Goal: Task Accomplishment & Management: Complete application form

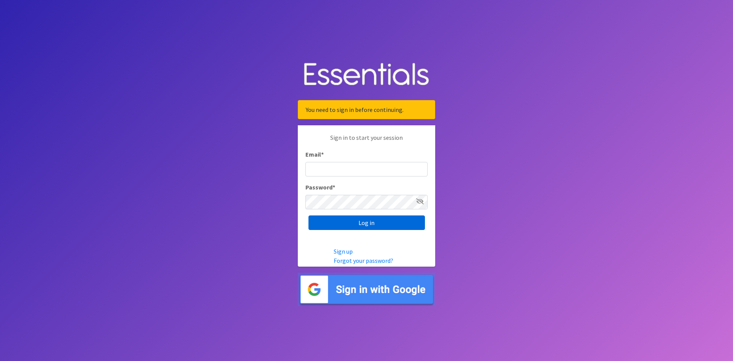
type input "[EMAIL_ADDRESS][DOMAIN_NAME]"
click at [333, 229] on input "Log in" at bounding box center [367, 222] width 116 height 15
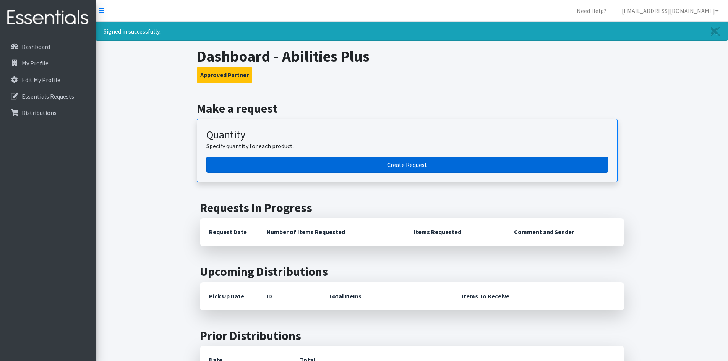
click at [419, 165] on link "Create Request" at bounding box center [406, 165] width 401 height 16
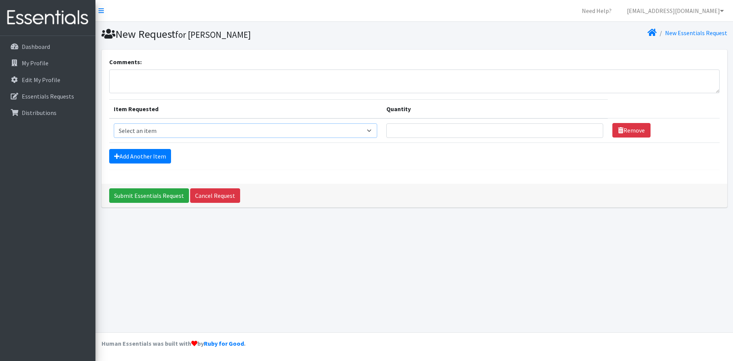
click at [329, 126] on select "Select an item Diapers - Newborn Diapers - Preemie Diapers - Size 1 Diapers - S…" at bounding box center [246, 130] width 264 height 15
click at [497, 173] on div "Comments: Item Requested Quantity Item Requested Select an item Diapers - Newbo…" at bounding box center [415, 117] width 626 height 134
click at [341, 134] on select "Select an item Diapers - Newborn Diapers - Preemie Diapers - Size 1 Diapers - S…" at bounding box center [246, 130] width 264 height 15
select select "94"
click at [114, 123] on select "Select an item Diapers - Newborn Diapers - Preemie Diapers - Size 1 Diapers - S…" at bounding box center [246, 130] width 264 height 15
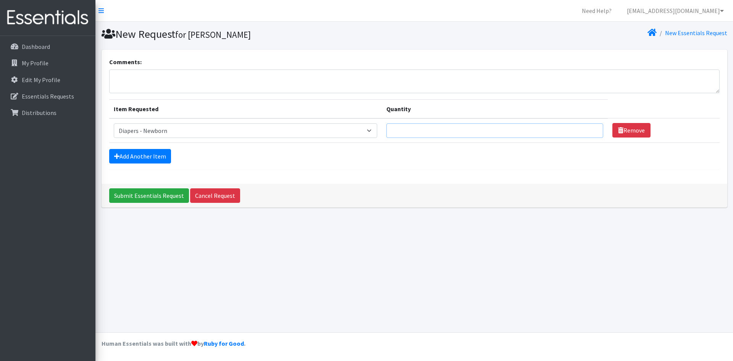
click at [420, 131] on input "Quantity" at bounding box center [495, 130] width 217 height 15
type input "200"
click at [167, 161] on link "Add Another Item" at bounding box center [140, 156] width 62 height 15
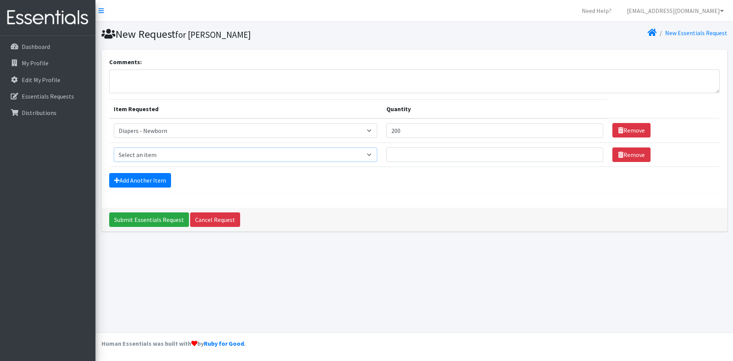
click at [169, 155] on select "Select an item Diapers - Newborn Diapers - Preemie Diapers - Size 1 Diapers - S…" at bounding box center [246, 154] width 264 height 15
select select "96"
click at [114, 147] on select "Select an item Diapers - Newborn Diapers - Preemie Diapers - Size 1 Diapers - S…" at bounding box center [246, 154] width 264 height 15
click at [420, 151] on input "Quantity" at bounding box center [495, 154] width 217 height 15
type input "475"
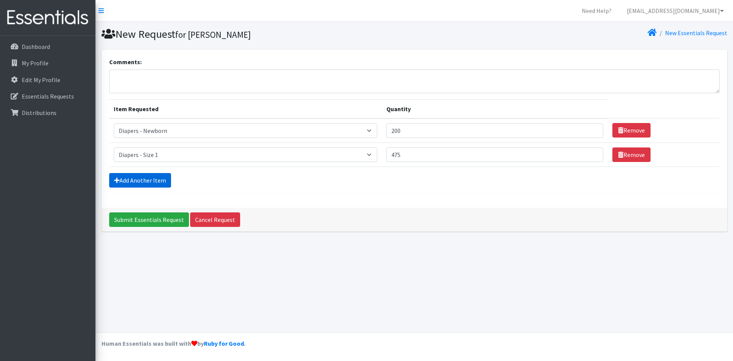
click at [145, 182] on link "Add Another Item" at bounding box center [140, 180] width 62 height 15
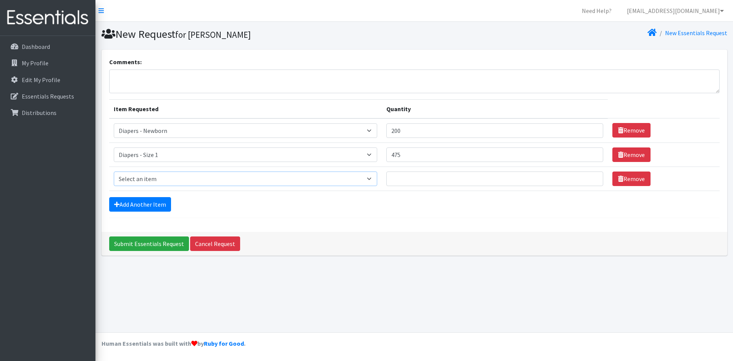
click at [145, 182] on select "Select an item Diapers - Newborn Diapers - Preemie Diapers - Size 1 Diapers - S…" at bounding box center [246, 179] width 264 height 15
select select "97"
click at [114, 172] on select "Select an item Diapers - Newborn Diapers - Preemie Diapers - Size 1 Diapers - S…" at bounding box center [246, 179] width 264 height 15
click at [407, 176] on input "Quantity" at bounding box center [495, 179] width 217 height 15
type input "250"
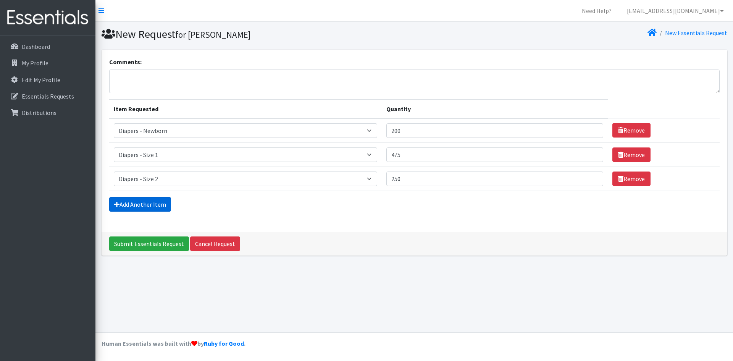
click at [139, 207] on link "Add Another Item" at bounding box center [140, 204] width 62 height 15
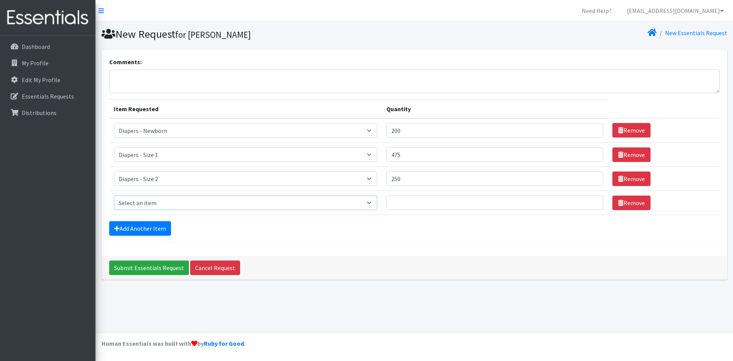
click at [141, 204] on select "Select an item Diapers - Newborn Diapers - Preemie Diapers - Size 1 Diapers - S…" at bounding box center [246, 203] width 264 height 15
select select "98"
click at [114, 196] on select "Select an item Diapers - Newborn Diapers - Preemie Diapers - Size 1 Diapers - S…" at bounding box center [246, 203] width 264 height 15
click at [414, 200] on input "Quantity" at bounding box center [495, 203] width 217 height 15
type input "250"
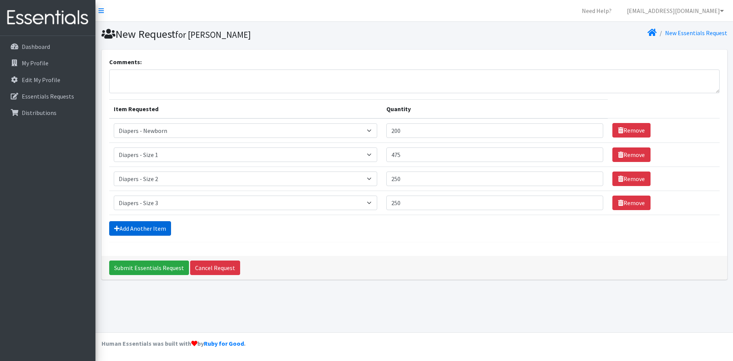
click at [133, 227] on link "Add Another Item" at bounding box center [140, 228] width 62 height 15
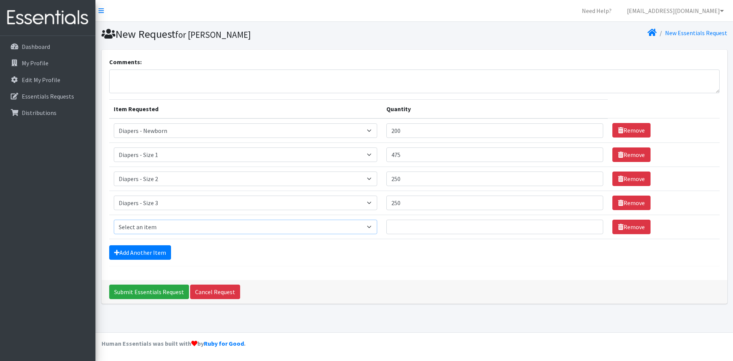
click at [138, 225] on select "Select an item Diapers - Newborn Diapers - Preemie Diapers - Size 1 Diapers - S…" at bounding box center [246, 227] width 264 height 15
select select "73"
click at [114, 220] on select "Select an item Diapers - Newborn Diapers - Preemie Diapers - Size 1 Diapers - S…" at bounding box center [246, 227] width 264 height 15
drag, startPoint x: 445, startPoint y: 234, endPoint x: 450, endPoint y: 234, distance: 5.3
click at [445, 234] on input "Quantity" at bounding box center [495, 227] width 217 height 15
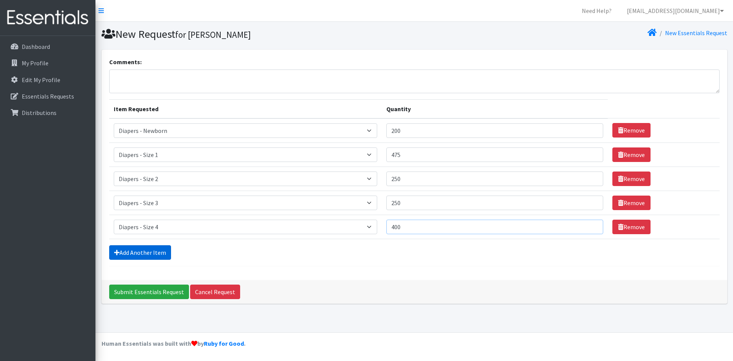
type input "400"
click at [159, 256] on link "Add Another Item" at bounding box center [140, 252] width 62 height 15
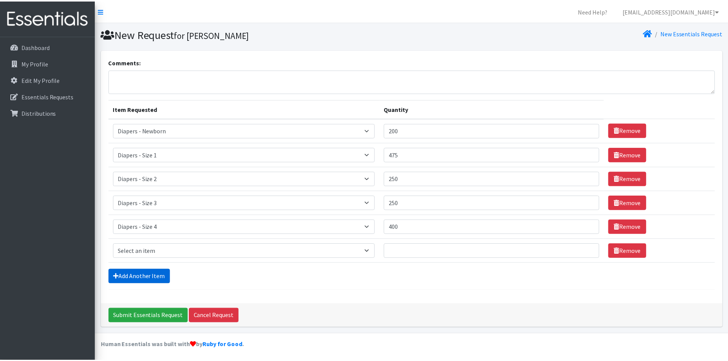
scroll to position [2, 0]
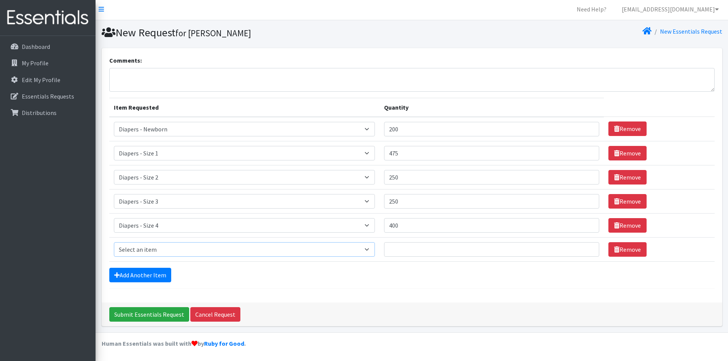
click at [160, 251] on select "Select an item Diapers - Newborn Diapers - Preemie Diapers - Size 1 Diapers - S…" at bounding box center [244, 249] width 261 height 15
select select "74"
click at [114, 242] on select "Select an item Diapers - Newborn Diapers - Preemie Diapers - Size 1 Diapers - S…" at bounding box center [244, 249] width 261 height 15
click at [425, 250] on input "Quantity" at bounding box center [491, 249] width 215 height 15
type input "400"
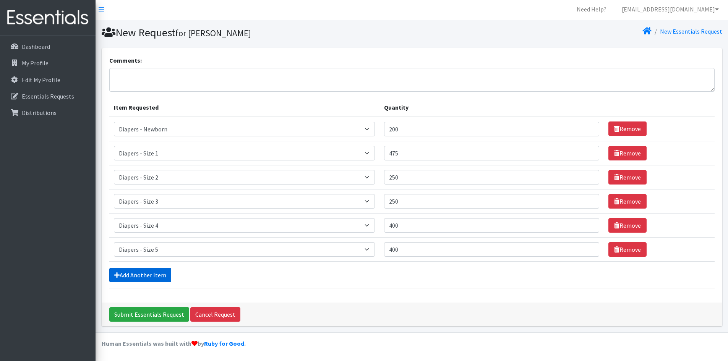
click at [164, 277] on link "Add Another Item" at bounding box center [140, 275] width 62 height 15
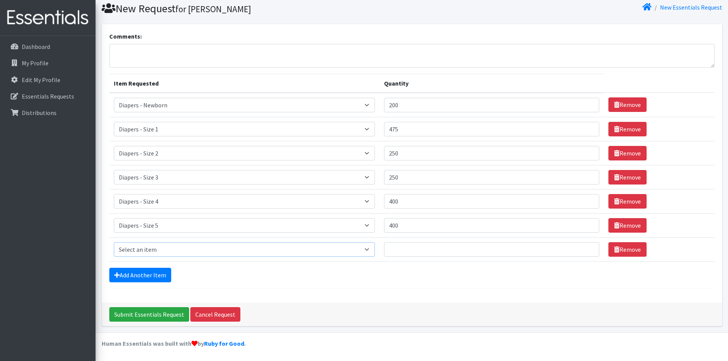
click at [169, 251] on select "Select an item Diapers - Newborn Diapers - Preemie Diapers - Size 1 Diapers - S…" at bounding box center [244, 249] width 261 height 15
select select "15080"
click at [114, 242] on select "Select an item Diapers - Newborn Diapers - Preemie Diapers - Size 1 Diapers - S…" at bounding box center [244, 249] width 261 height 15
click at [469, 244] on input "Quantity" at bounding box center [491, 249] width 215 height 15
type input "150"
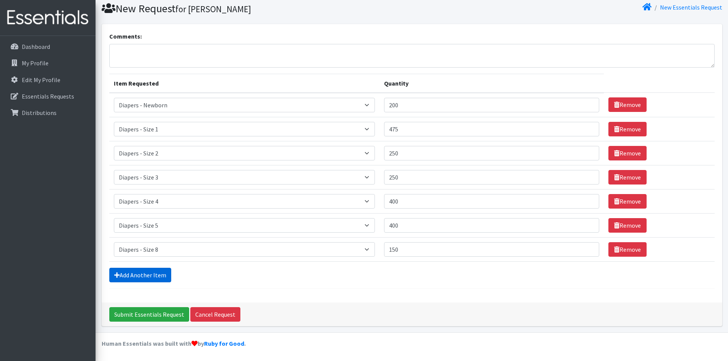
click at [133, 280] on link "Add Another Item" at bounding box center [140, 275] width 62 height 15
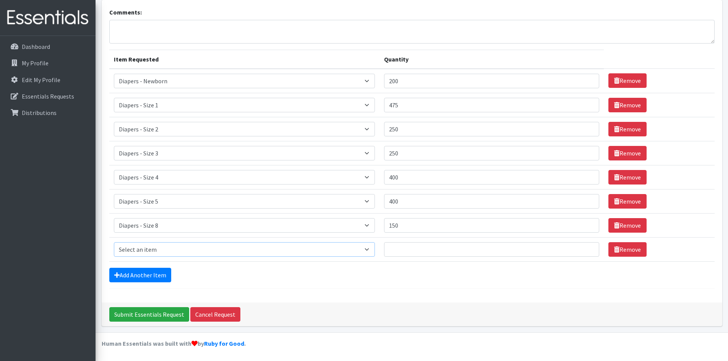
click at [176, 254] on select "Select an item Diapers - Newborn Diapers - Preemie Diapers - Size 1 Diapers - S…" at bounding box center [244, 249] width 261 height 15
select select "78"
click at [114, 242] on select "Select an item Diapers - Newborn Diapers - Preemie Diapers - Size 1 Diapers - S…" at bounding box center [244, 249] width 261 height 15
click at [468, 255] on input "Quantity" at bounding box center [491, 249] width 215 height 15
type input "260"
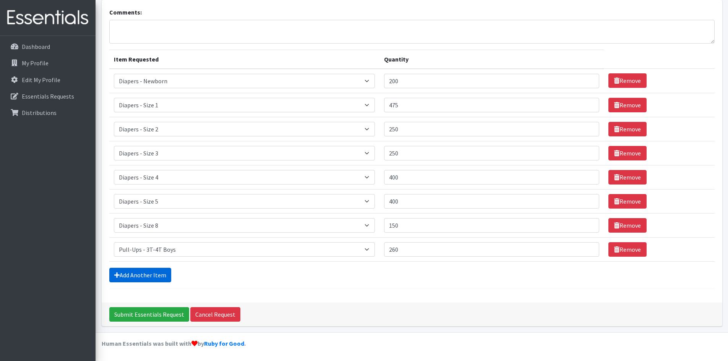
click at [149, 277] on link "Add Another Item" at bounding box center [140, 275] width 62 height 15
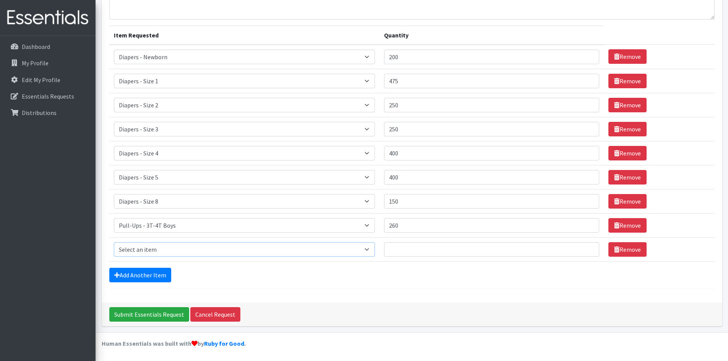
click at [161, 252] on select "Select an item Diapers - Newborn Diapers - Preemie Diapers - Size 1 Diapers - S…" at bounding box center [244, 249] width 261 height 15
select select "9067"
click at [114, 242] on select "Select an item Diapers - Newborn Diapers - Preemie Diapers - Size 1 Diapers - S…" at bounding box center [244, 249] width 261 height 15
click at [438, 246] on input "Quantity" at bounding box center [491, 249] width 215 height 15
type input "20"
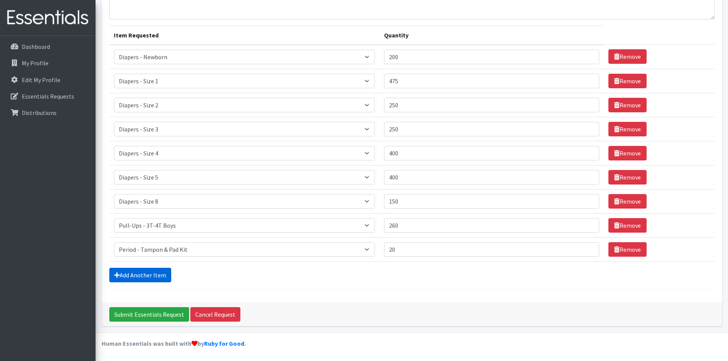
click at [143, 271] on link "Add Another Item" at bounding box center [140, 275] width 62 height 15
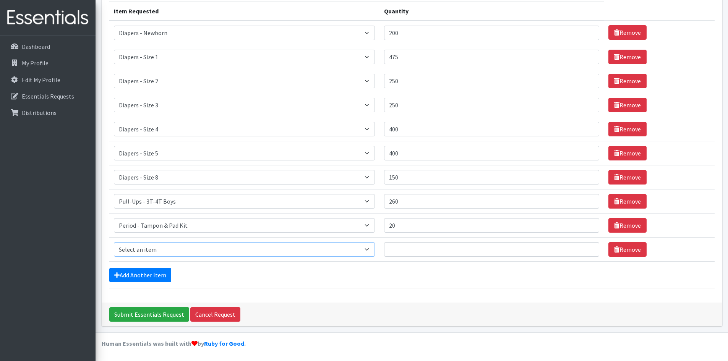
click at [143, 250] on select "Select an item Diapers - Newborn Diapers - Preemie Diapers - Size 1 Diapers - S…" at bounding box center [244, 249] width 261 height 15
select select "87"
click at [114, 242] on select "Select an item Diapers - Newborn Diapers - Preemie Diapers - Size 1 Diapers - S…" at bounding box center [244, 249] width 261 height 15
click at [406, 246] on input "Quantity" at bounding box center [491, 249] width 215 height 15
type input "50"
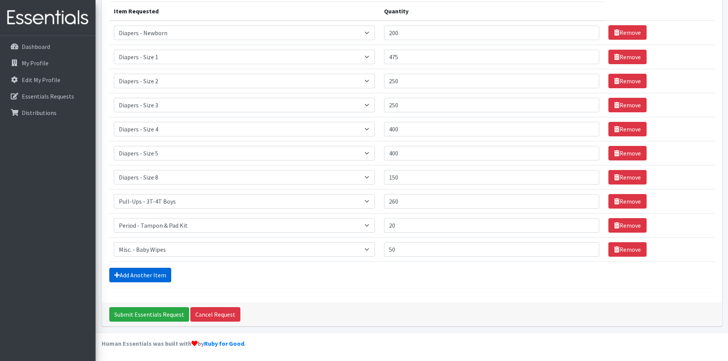
click at [146, 274] on link "Add Another Item" at bounding box center [140, 275] width 62 height 15
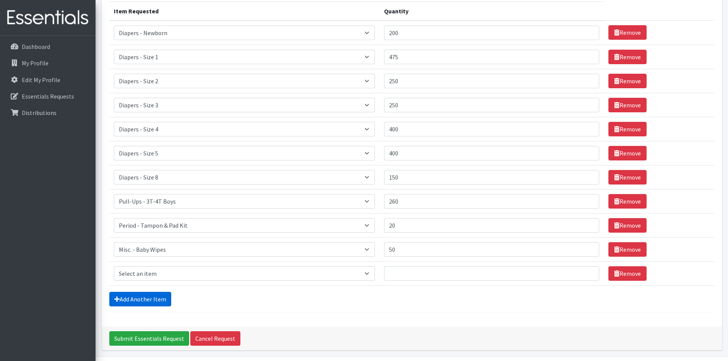
scroll to position [122, 0]
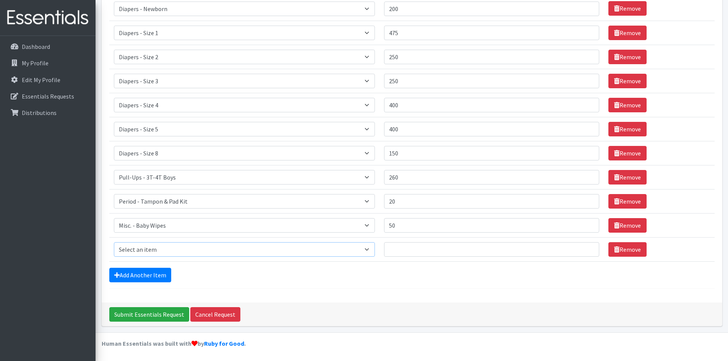
click at [143, 250] on select "Select an item Diapers - Newborn Diapers - Preemie Diapers - Size 1 Diapers - S…" at bounding box center [244, 249] width 261 height 15
click at [214, 273] on div "Add Another Item" at bounding box center [411, 275] width 605 height 15
click at [150, 313] on input "Submit Essentials Request" at bounding box center [149, 314] width 80 height 15
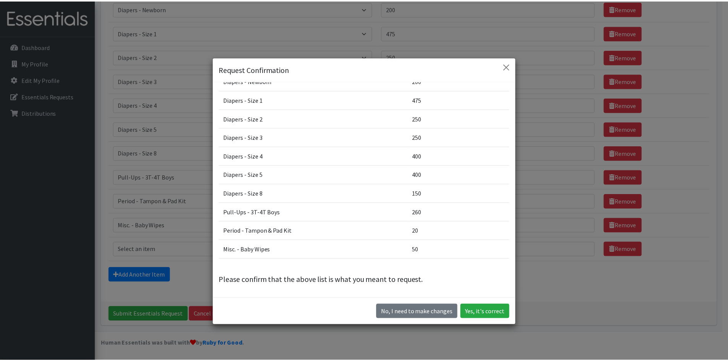
scroll to position [0, 0]
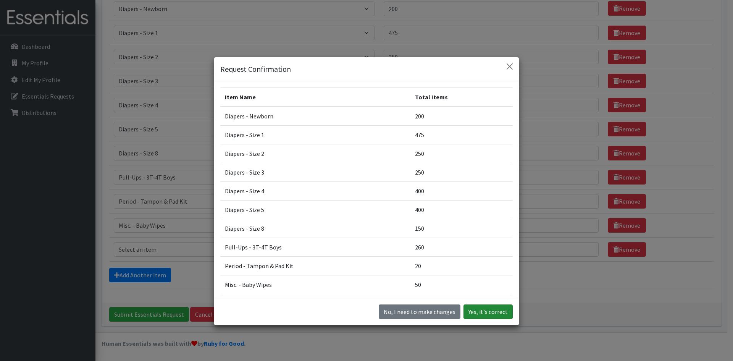
click at [492, 313] on button "Yes, it's correct" at bounding box center [488, 311] width 49 height 15
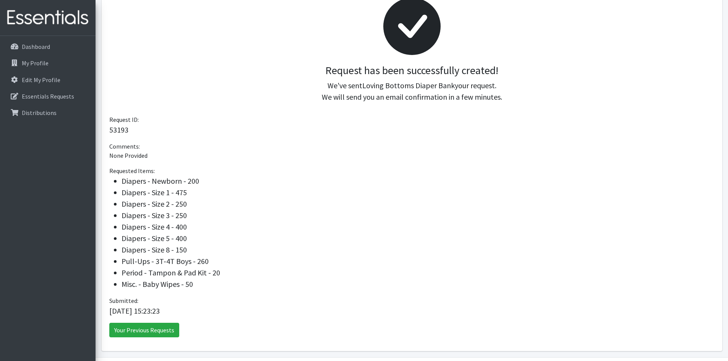
scroll to position [104, 0]
